Goal: Task Accomplishment & Management: Manage account settings

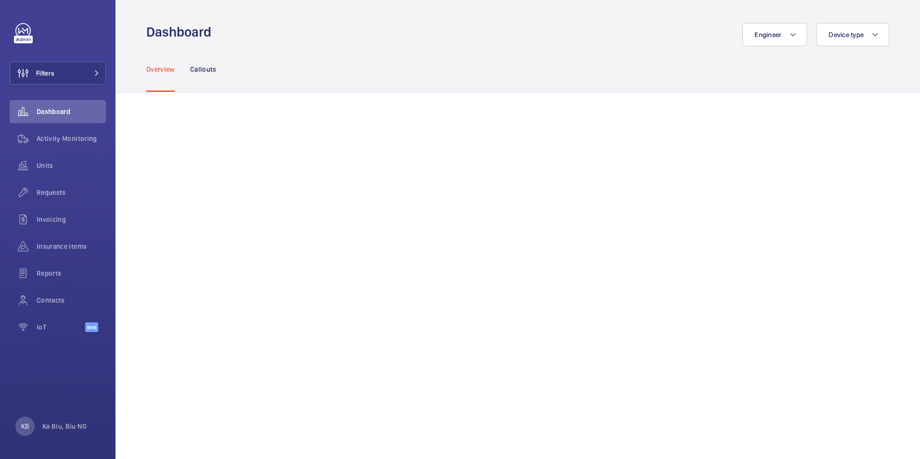
click at [584, 52] on div "Overview Callouts" at bounding box center [517, 69] width 743 height 46
click at [610, 35] on div "Engineer Device type" at bounding box center [553, 34] width 673 height 23
drag, startPoint x: 259, startPoint y: 5, endPoint x: 413, endPoint y: 44, distance: 159.3
click at [413, 44] on div "Engineer Device type" at bounding box center [553, 34] width 673 height 23
click at [559, 68] on div "Overview Callouts" at bounding box center [517, 69] width 743 height 46
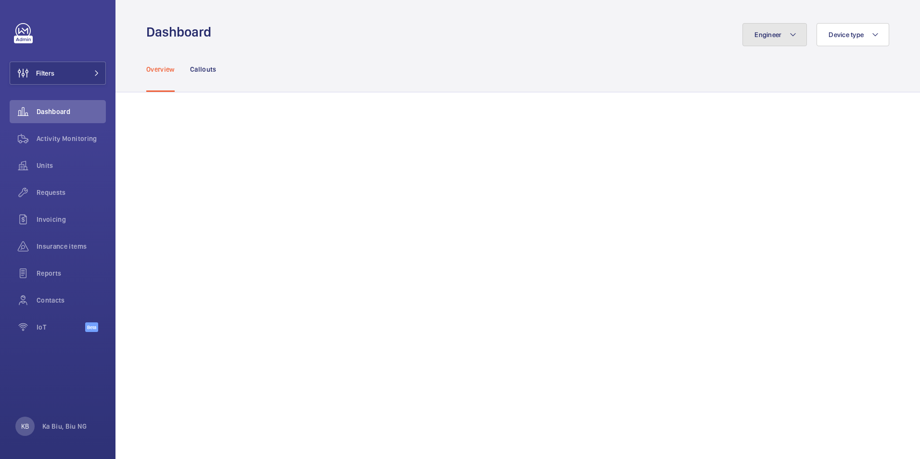
click at [801, 32] on button "Engineer" at bounding box center [775, 34] width 65 height 23
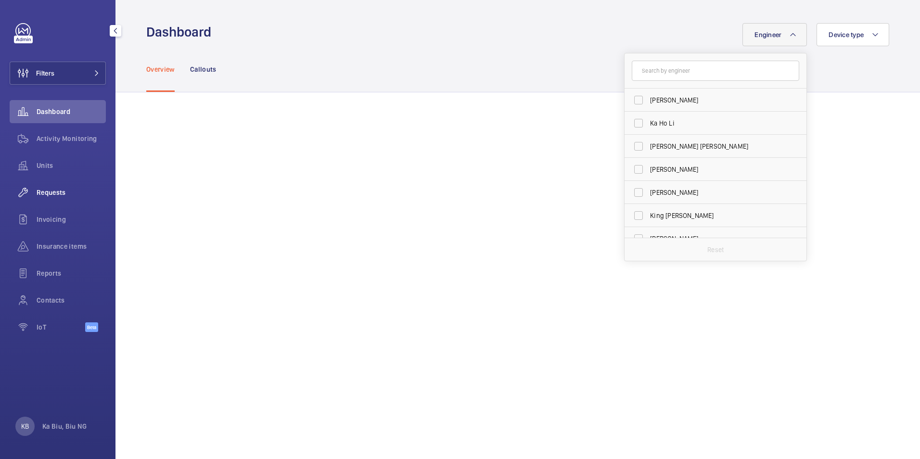
click at [52, 190] on span "Requests" at bounding box center [71, 193] width 69 height 10
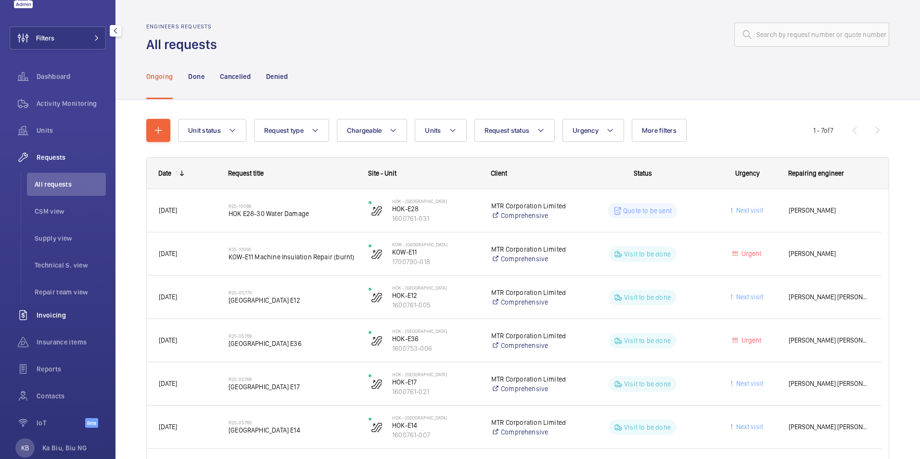
scroll to position [57, 0]
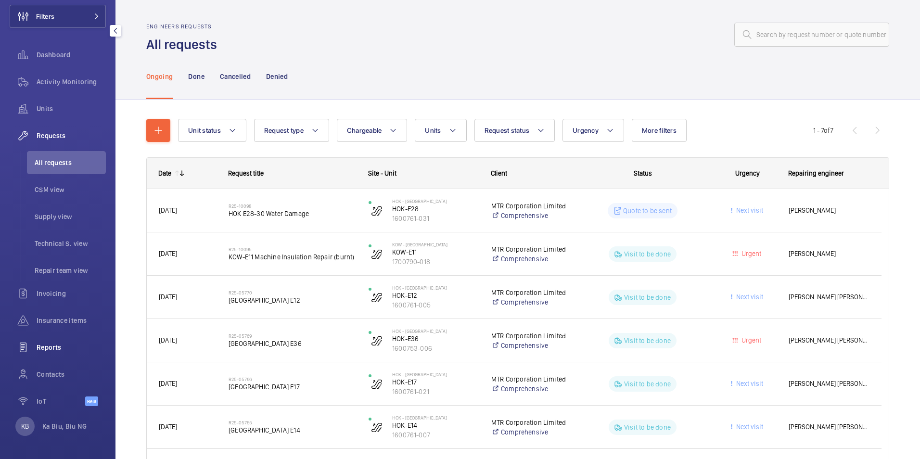
click at [50, 344] on span "Reports" at bounding box center [71, 348] width 69 height 10
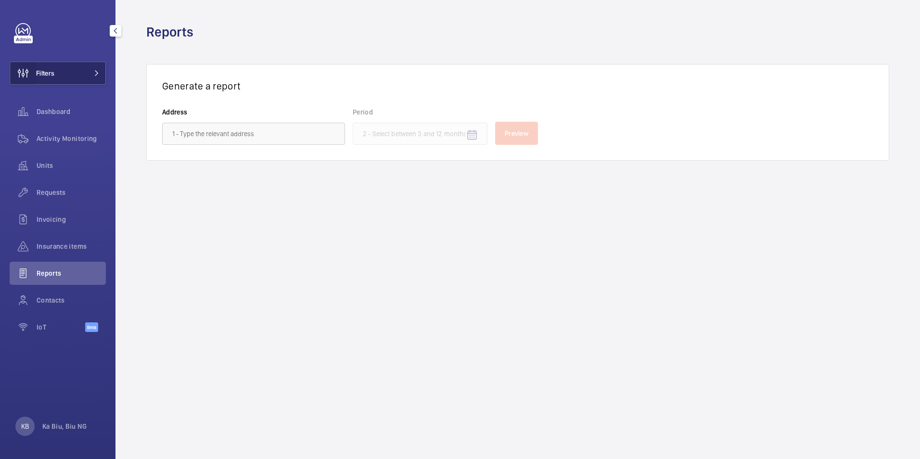
click at [26, 71] on wm-front-icon-button at bounding box center [23, 73] width 26 height 23
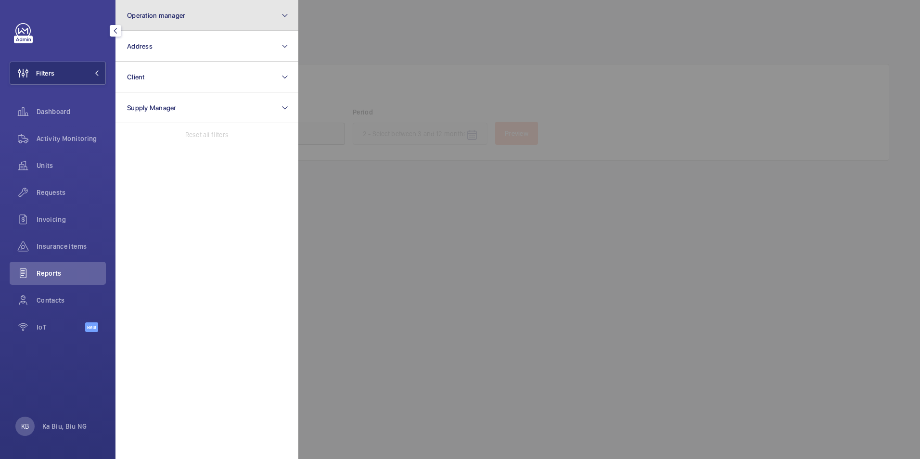
click at [157, 15] on span "Operation manager" at bounding box center [156, 16] width 58 height 8
click at [283, 11] on mat-icon at bounding box center [285, 16] width 8 height 12
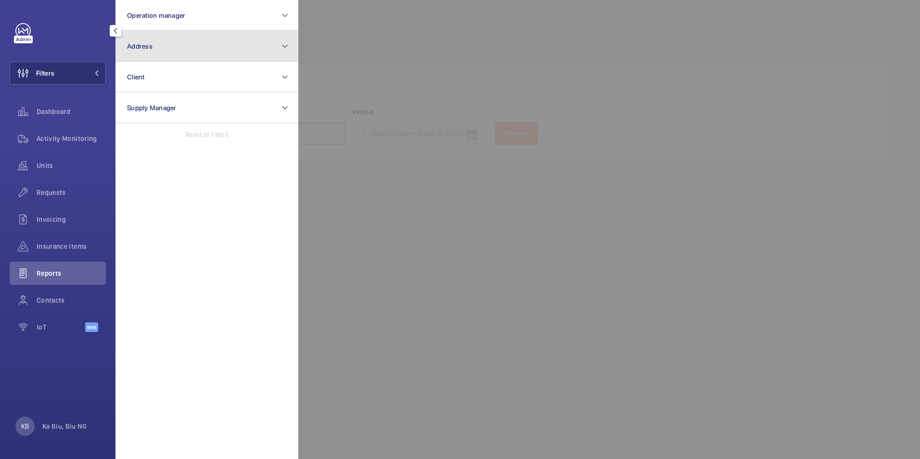
click at [261, 49] on button "Address" at bounding box center [207, 46] width 183 height 31
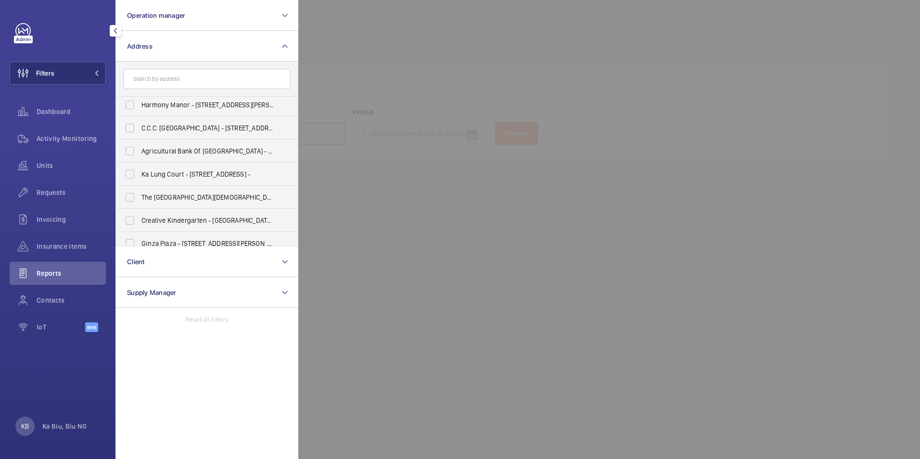
scroll to position [376, 0]
click at [358, 255] on div at bounding box center [758, 229] width 920 height 459
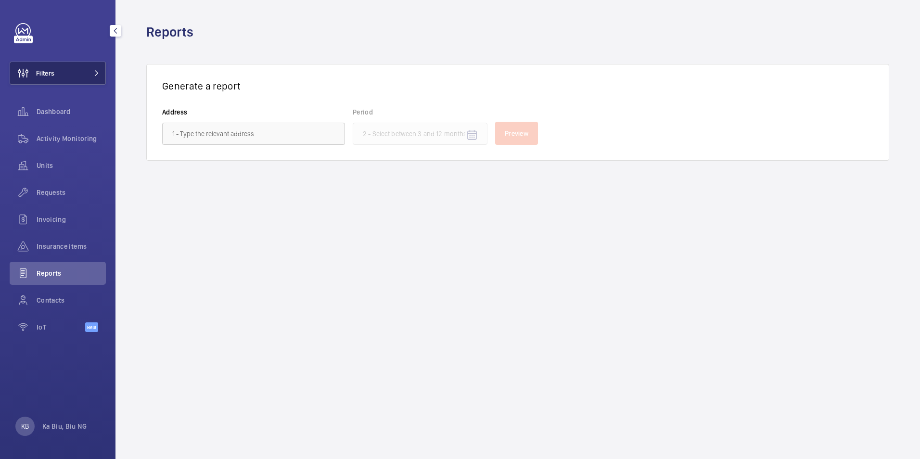
click at [89, 67] on button "Filters" at bounding box center [58, 73] width 96 height 23
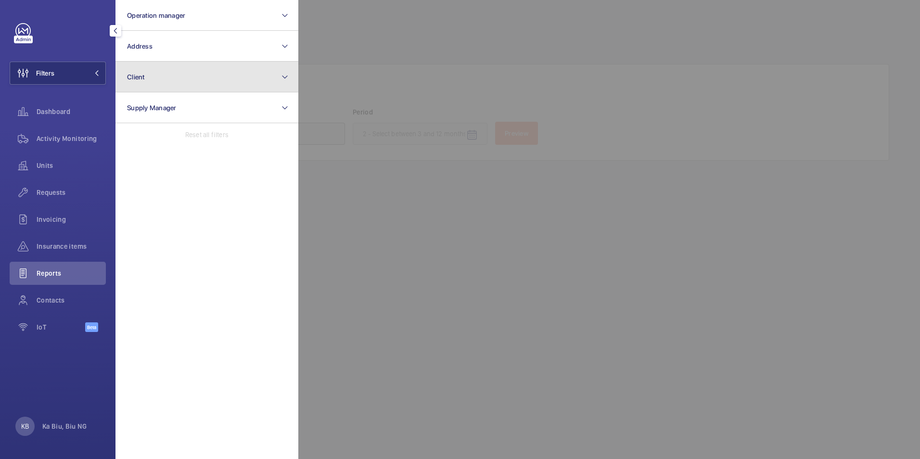
click at [157, 81] on button "Client" at bounding box center [207, 77] width 183 height 31
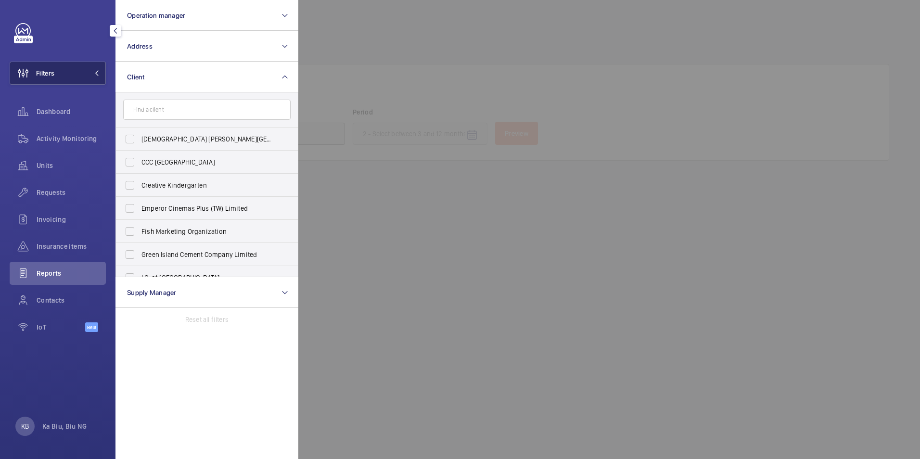
click at [98, 76] on mat-icon at bounding box center [97, 73] width 6 height 6
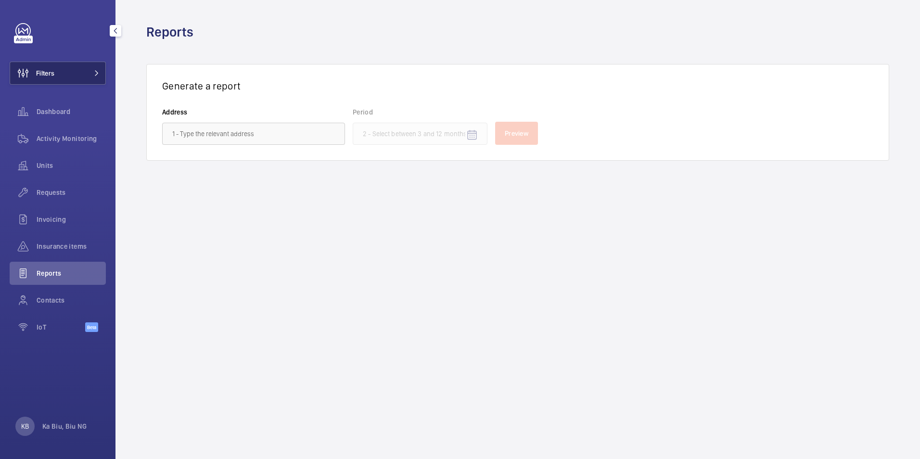
click at [98, 76] on mat-icon at bounding box center [97, 73] width 6 height 6
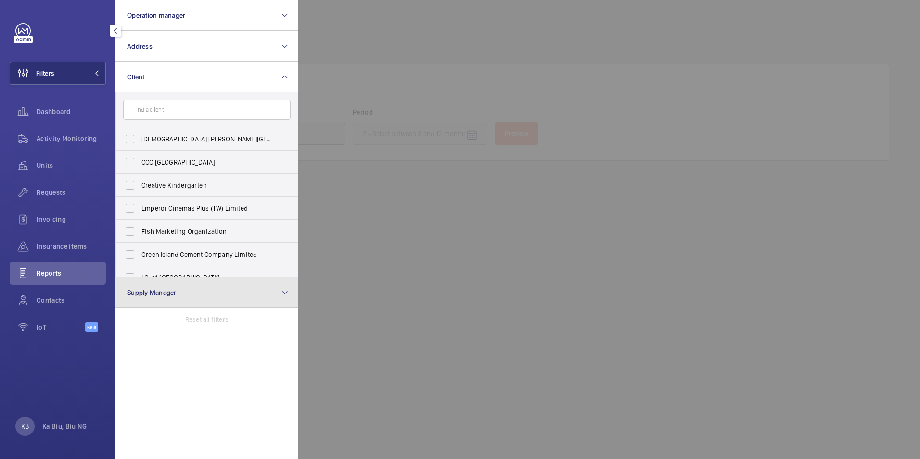
click at [191, 285] on button "Supply Manager" at bounding box center [207, 292] width 183 height 31
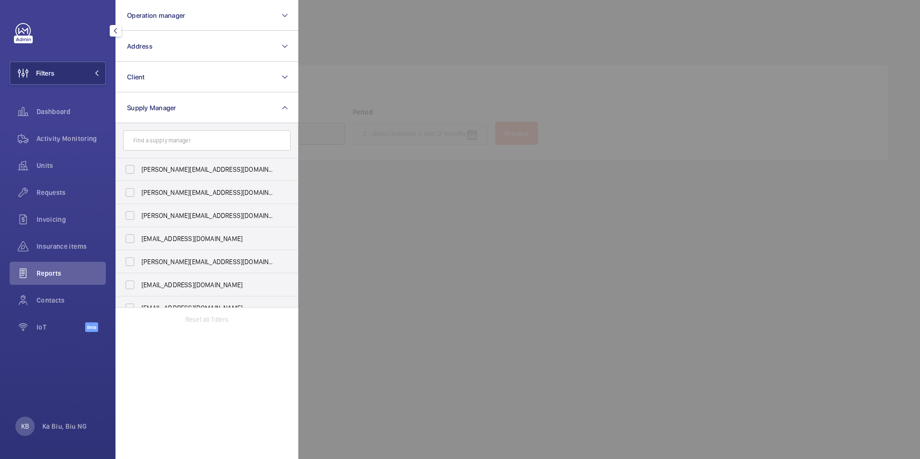
scroll to position [0, 0]
click at [265, 365] on section "Operation manager Address Client Supply Manager [PERSON_NAME][EMAIL_ADDRESS][DO…" at bounding box center [207, 229] width 183 height 459
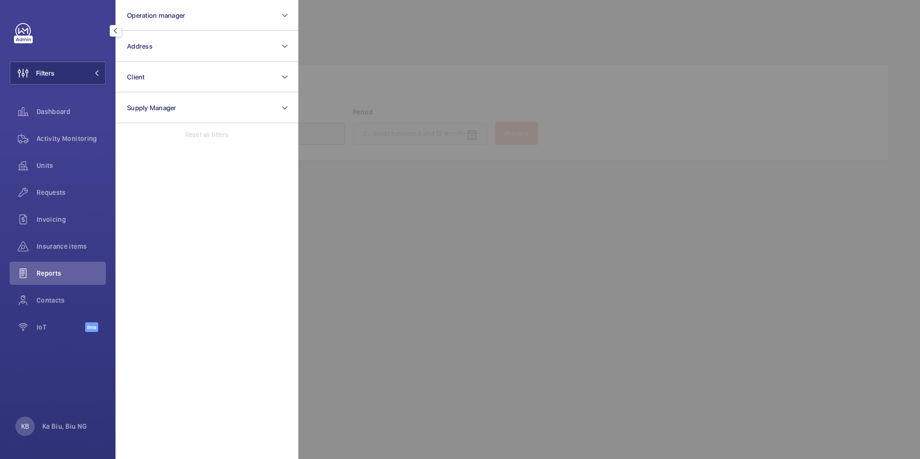
click at [426, 311] on div at bounding box center [758, 229] width 920 height 459
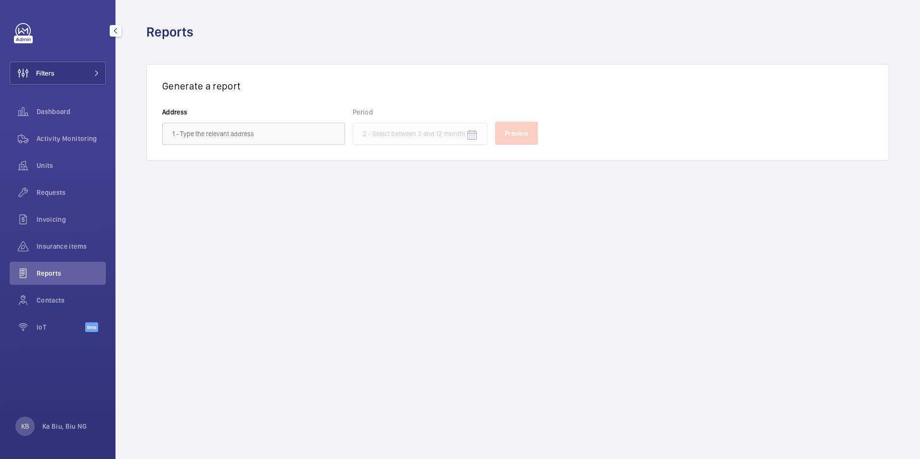
click at [19, 29] on link at bounding box center [22, 30] width 15 height 15
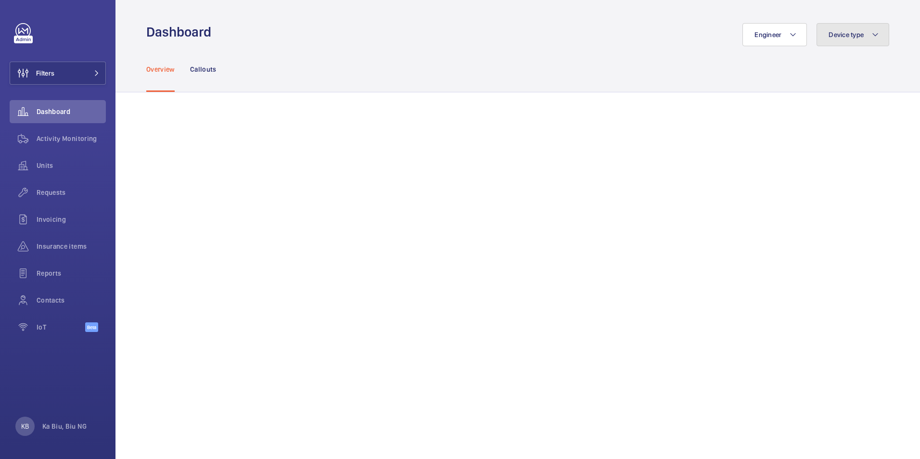
click at [878, 34] on mat-icon at bounding box center [876, 35] width 8 height 12
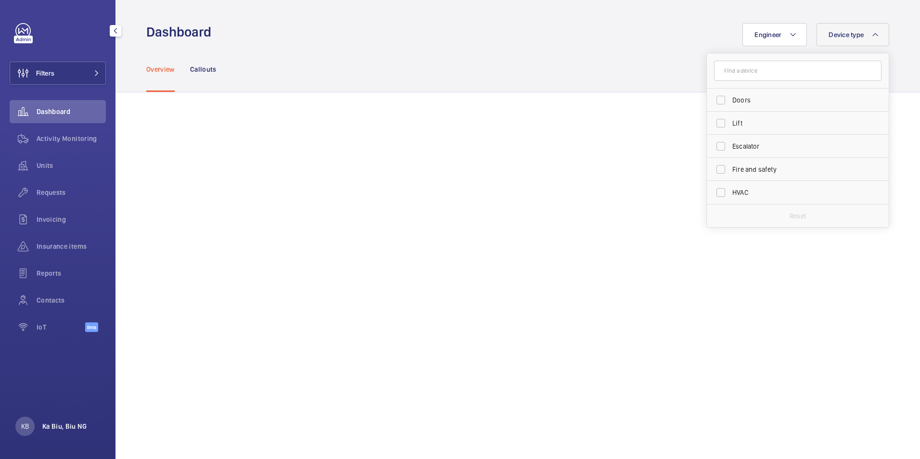
click at [69, 428] on p "Ka Biu, Biu NG" at bounding box center [64, 427] width 44 height 10
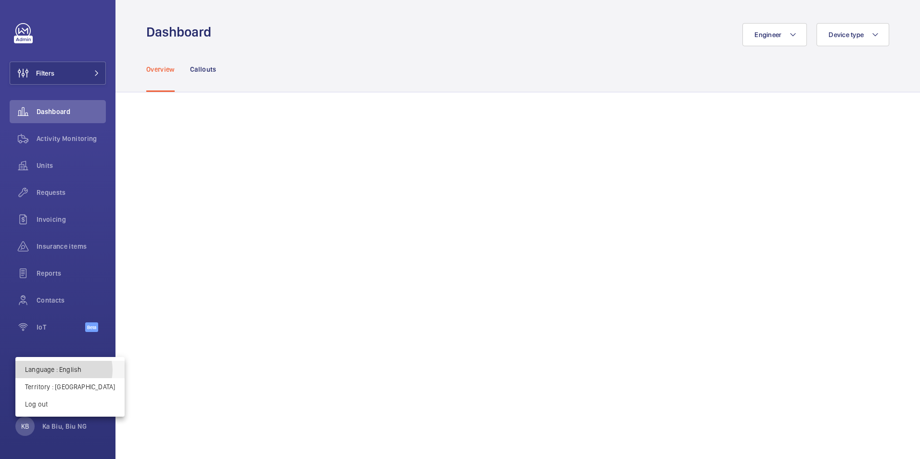
click at [64, 370] on p "Language : English" at bounding box center [70, 370] width 90 height 10
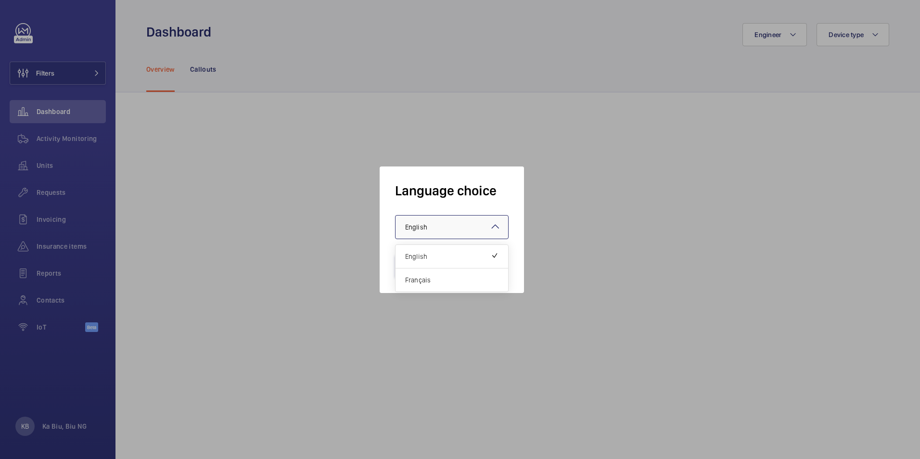
click at [490, 228] on mat-icon at bounding box center [496, 227] width 12 height 12
click at [470, 260] on span "English" at bounding box center [448, 257] width 86 height 10
click at [420, 260] on button "Validate" at bounding box center [422, 266] width 54 height 23
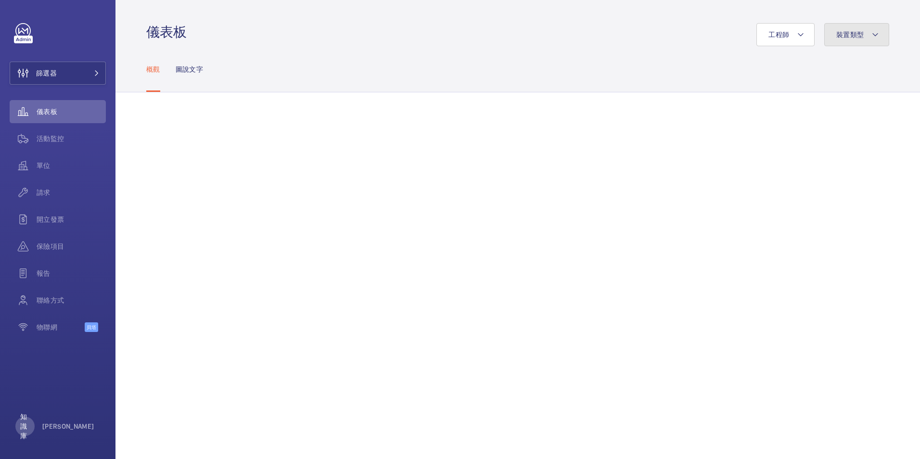
click at [864, 30] on button "裝置類型" at bounding box center [857, 34] width 65 height 23
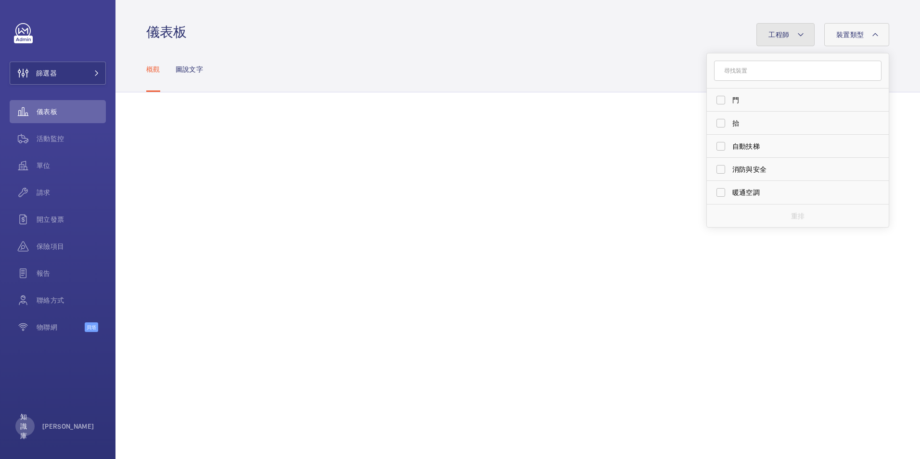
click at [791, 32] on button "工程師" at bounding box center [786, 34] width 58 height 23
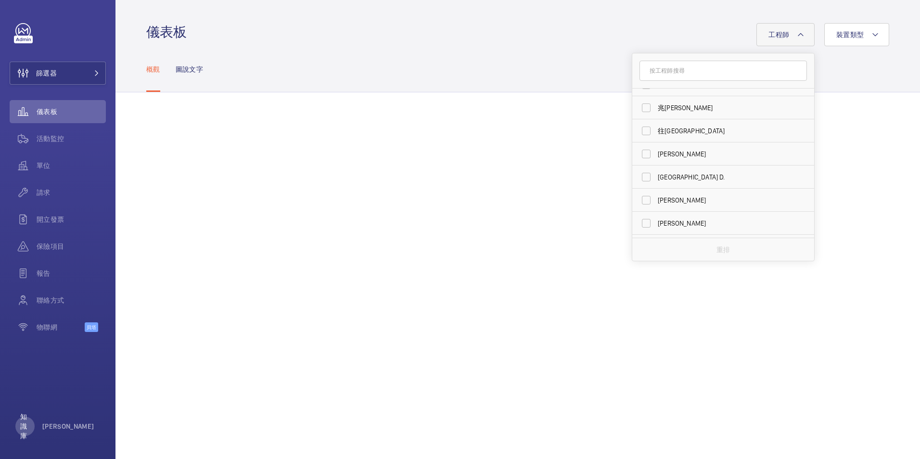
scroll to position [417, 0]
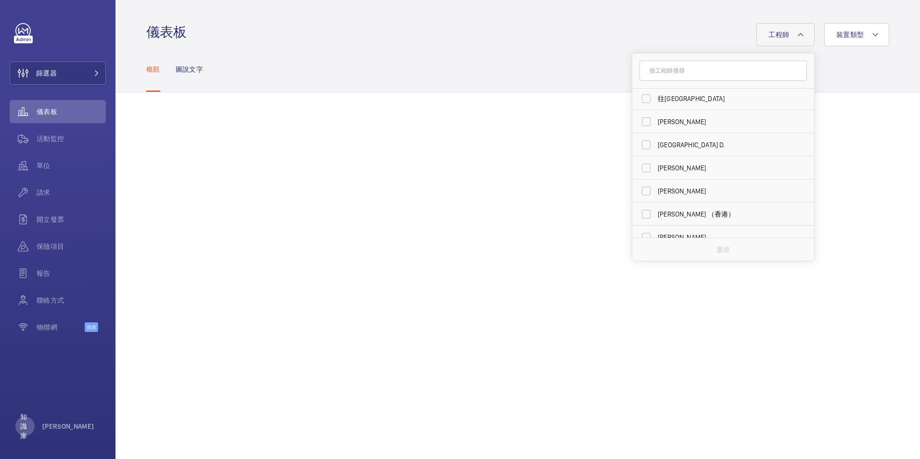
click at [744, 249] on div "重排" at bounding box center [724, 249] width 182 height 23
click at [786, 31] on span "工程師" at bounding box center [779, 35] width 21 height 8
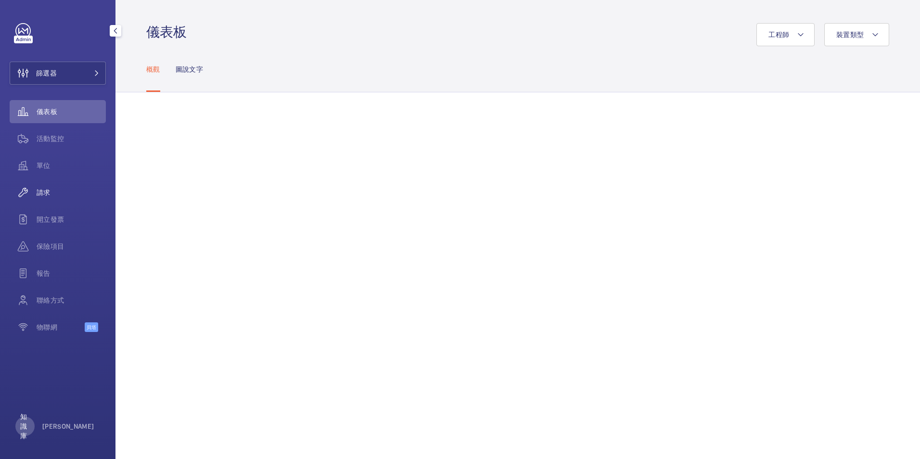
click at [42, 193] on span "請求" at bounding box center [71, 193] width 69 height 10
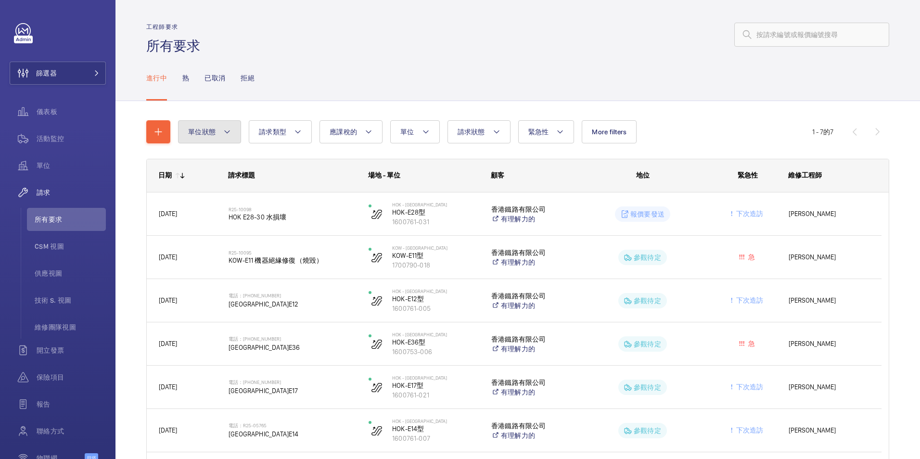
click at [224, 131] on mat-icon at bounding box center [227, 132] width 8 height 12
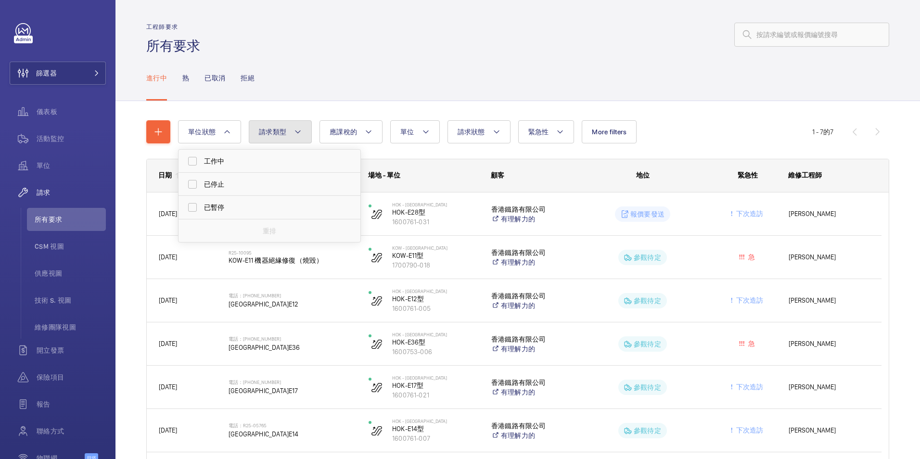
click at [292, 130] on button "請求類型" at bounding box center [280, 131] width 63 height 23
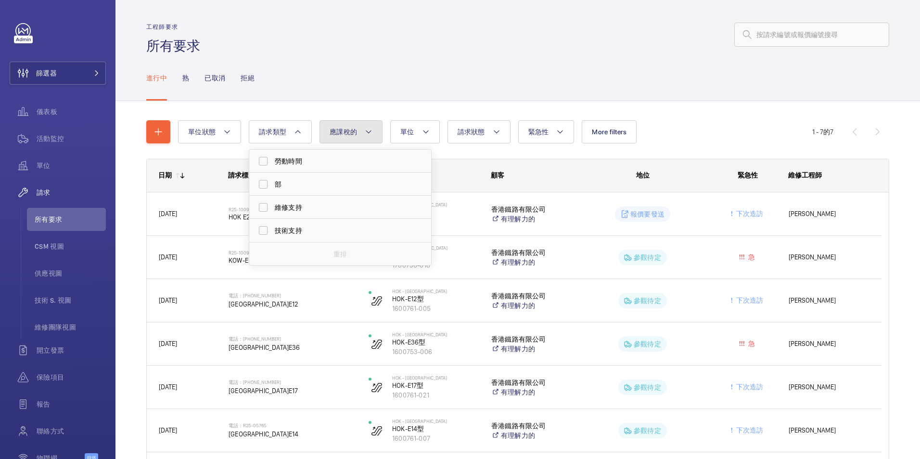
click at [357, 130] on span "應課稅的" at bounding box center [343, 132] width 27 height 8
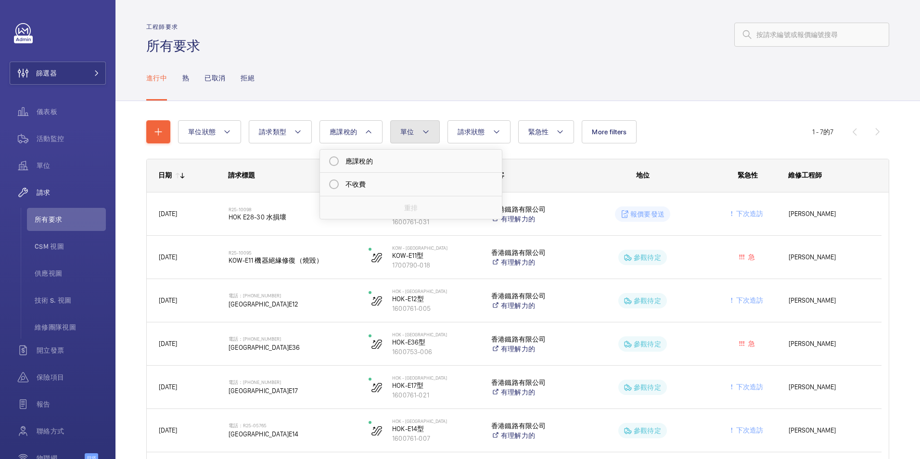
click at [429, 130] on mat-icon at bounding box center [426, 132] width 8 height 12
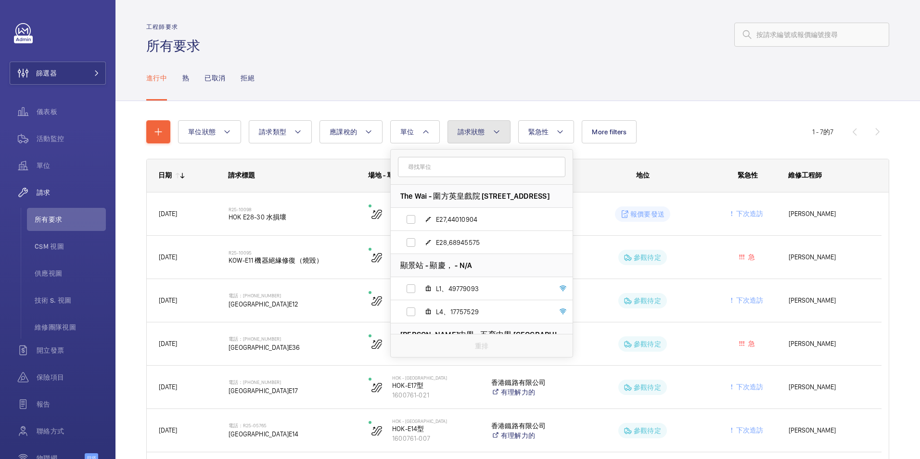
click at [487, 129] on button "請求狀態" at bounding box center [479, 131] width 63 height 23
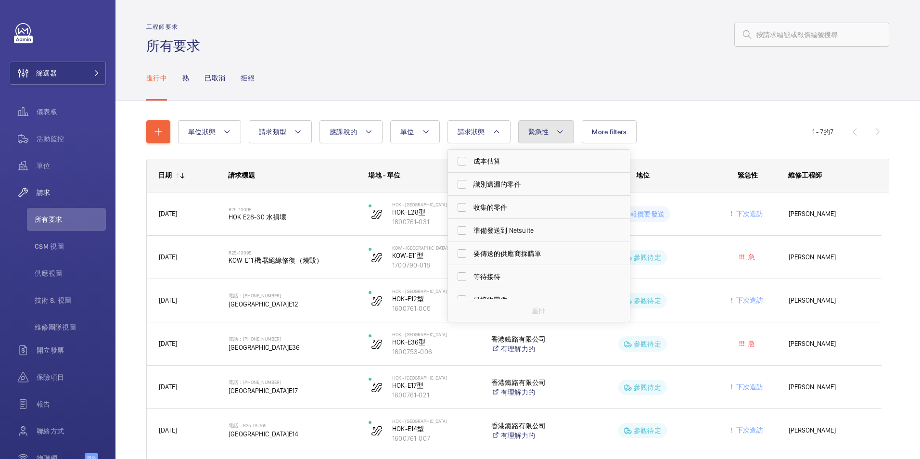
click at [544, 129] on span "緊急性" at bounding box center [539, 132] width 21 height 8
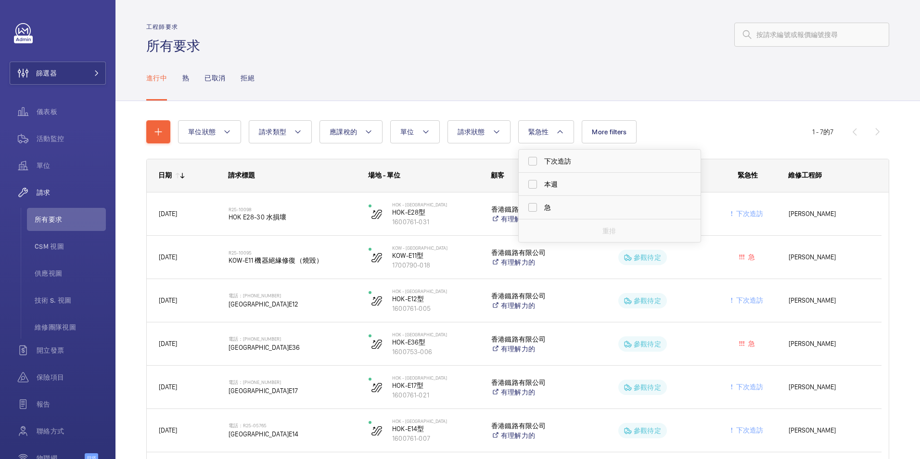
click at [445, 59] on div "進行中 熟 已取消 拒絕" at bounding box center [517, 78] width 743 height 46
drag, startPoint x: 788, startPoint y: 1, endPoint x: 558, endPoint y: 38, distance: 232.5
click at [558, 38] on div at bounding box center [548, 34] width 684 height 23
